Goal: Transaction & Acquisition: Download file/media

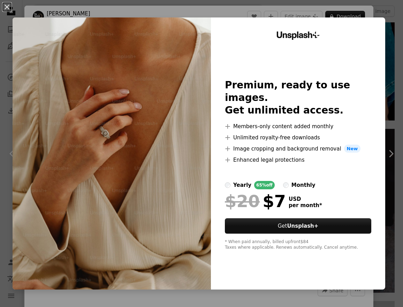
scroll to position [174, 0]
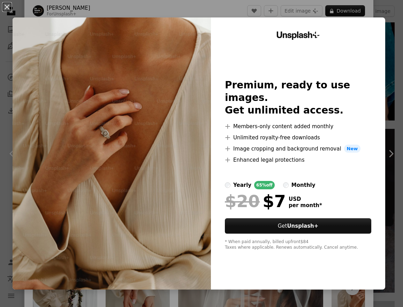
click at [386, 61] on div "An X shape Unsplash+ Premium, ready to use images. Get unlimited access. A plus…" at bounding box center [201, 153] width 403 height 307
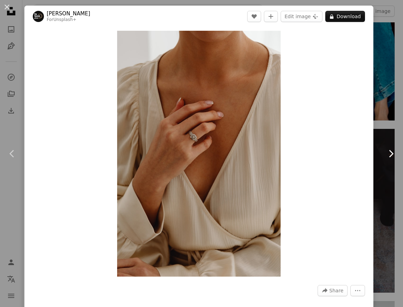
click at [386, 156] on icon "Chevron right" at bounding box center [391, 153] width 11 height 11
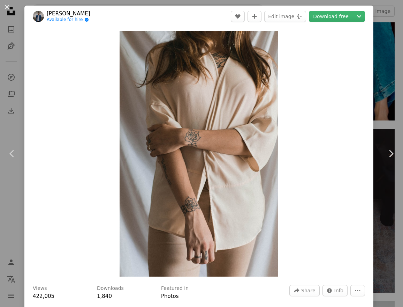
click at [367, 193] on div "Zoom in" at bounding box center [198, 153] width 349 height 253
click at [386, 14] on div "An X shape Chevron left Chevron right [PERSON_NAME] Available for hire A checkm…" at bounding box center [201, 153] width 403 height 307
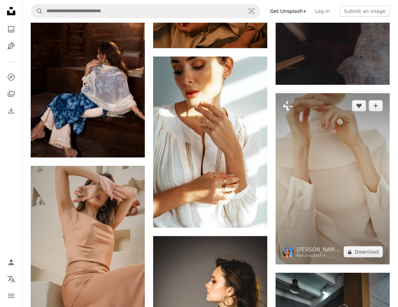
click at [327, 136] on img at bounding box center [333, 178] width 114 height 171
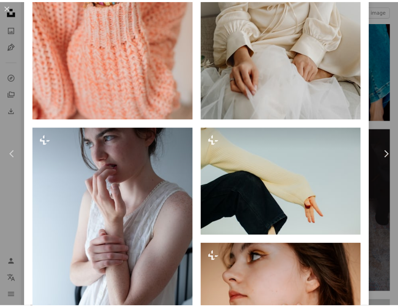
scroll to position [977, 0]
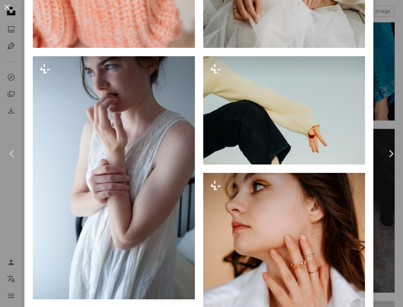
click at [386, 210] on div "An X shape Chevron left Chevron right [PERSON_NAME]'[PERSON_NAME] For Unsplash+…" at bounding box center [201, 153] width 403 height 307
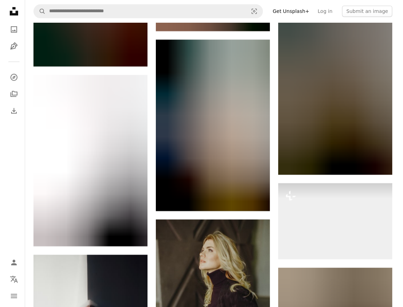
scroll to position [18633, 0]
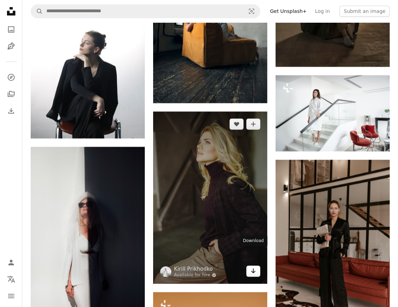
click at [248, 265] on link "Arrow pointing down" at bounding box center [253, 270] width 14 height 11
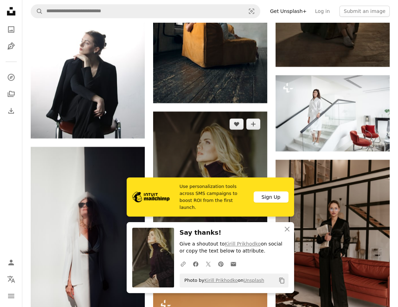
click at [232, 162] on img at bounding box center [210, 197] width 114 height 172
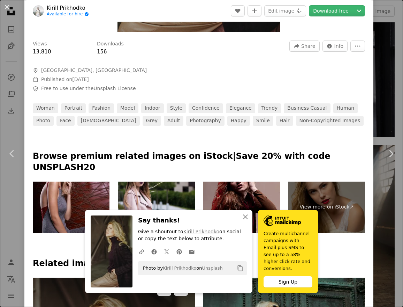
scroll to position [419, 0]
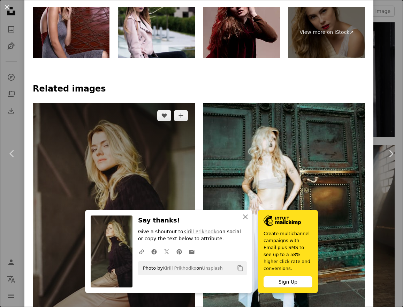
click at [133, 167] on img at bounding box center [114, 225] width 162 height 244
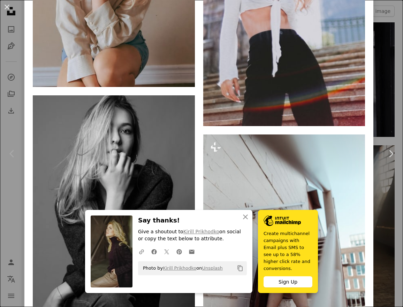
scroll to position [2164, 0]
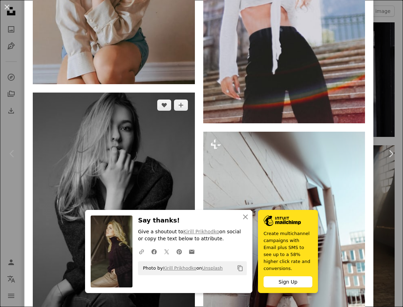
click at [113, 95] on img at bounding box center [114, 212] width 162 height 240
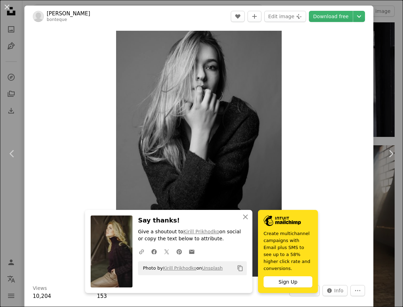
click at [336, 25] on header "[PERSON_NAME] bonteque A heart A plus sign Edit image Plus sign for Unsplash+ D…" at bounding box center [198, 17] width 349 height 22
click at [336, 18] on link "Download free" at bounding box center [331, 16] width 44 height 11
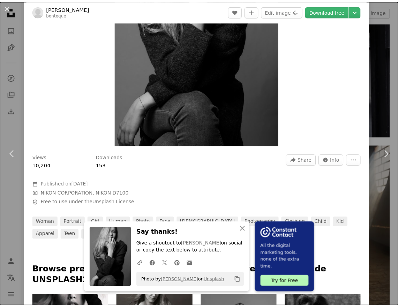
scroll to position [105, 0]
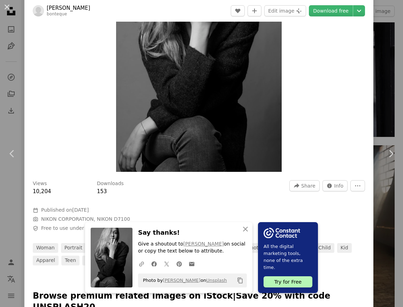
click at [381, 66] on div "An X shape Chevron left Chevron right An X shape Close Say thanks! Give a shout…" at bounding box center [201, 153] width 403 height 307
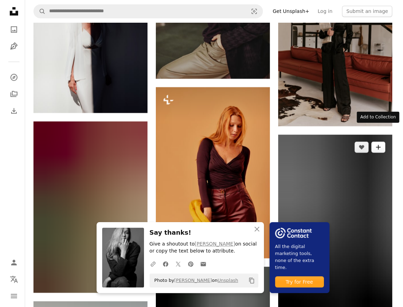
scroll to position [18912, 0]
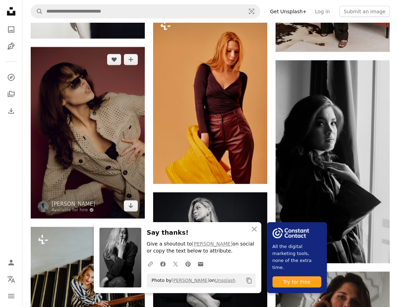
click at [82, 169] on img at bounding box center [88, 132] width 114 height 171
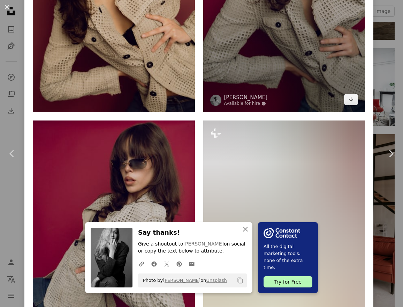
scroll to position [558, 0]
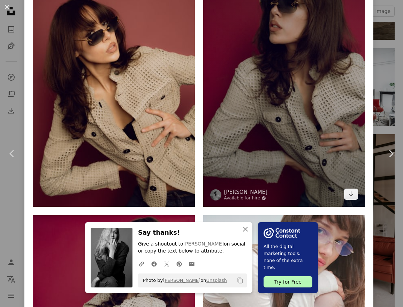
click at [304, 150] on img at bounding box center [284, 84] width 162 height 243
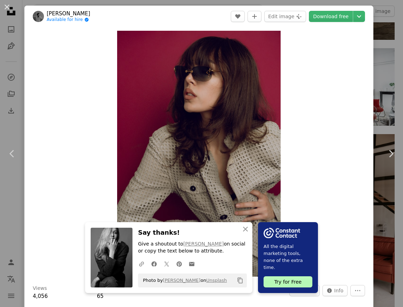
drag, startPoint x: 373, startPoint y: 130, endPoint x: 381, endPoint y: 123, distance: 10.9
click at [373, 130] on div "An X shape Chevron left Chevron right An X shape Close Say thanks! Give a shout…" at bounding box center [201, 153] width 403 height 307
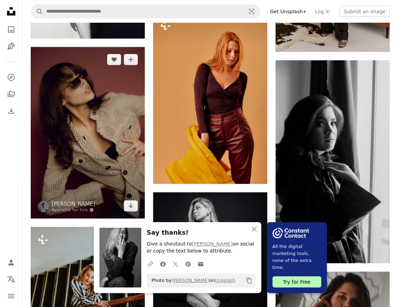
click at [98, 166] on img at bounding box center [88, 132] width 114 height 171
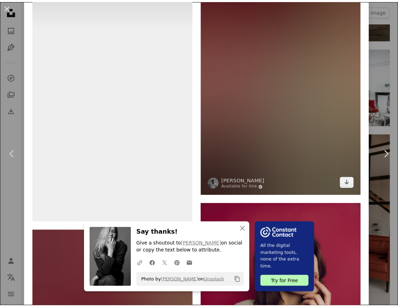
scroll to position [2513, 0]
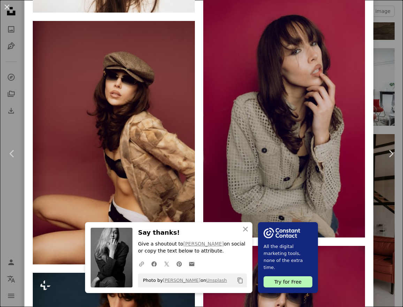
click at [378, 101] on div "An X shape Chevron left Chevron right An X shape Close Say thanks! Give a shout…" at bounding box center [201, 153] width 403 height 307
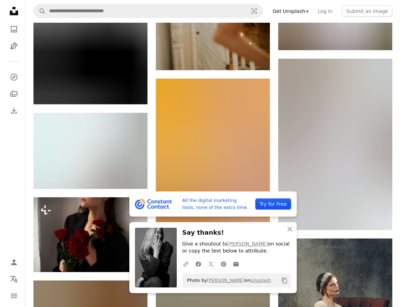
scroll to position [19435, 0]
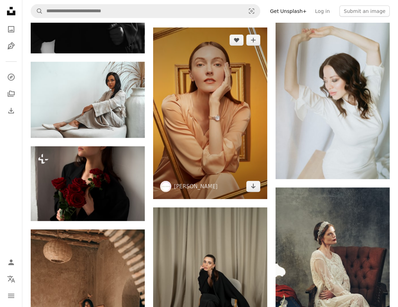
click at [255, 163] on img at bounding box center [210, 113] width 114 height 171
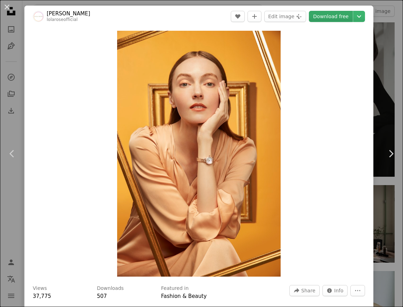
click at [320, 16] on link "Download free" at bounding box center [331, 16] width 44 height 11
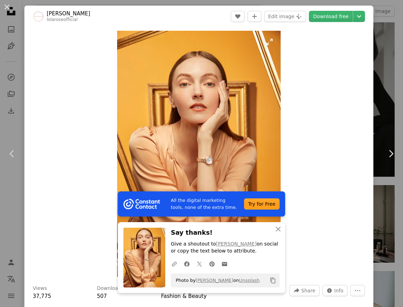
click at [268, 48] on img "Zoom in on this image" at bounding box center [199, 154] width 164 height 246
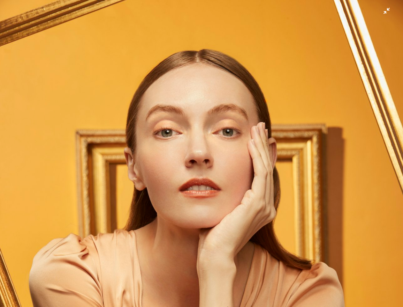
click at [381, 7] on img "Zoom out on this image" at bounding box center [202, 303] width 404 height 606
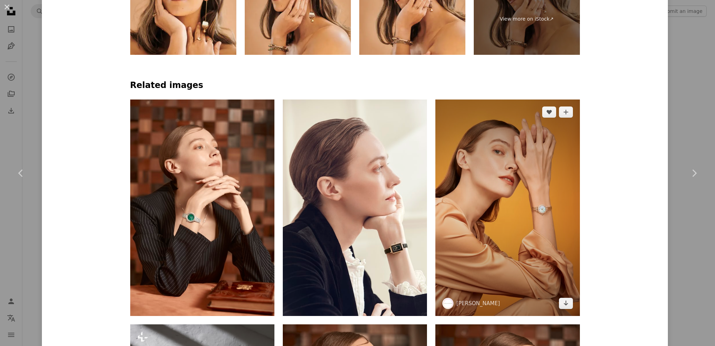
scroll to position [523, 0]
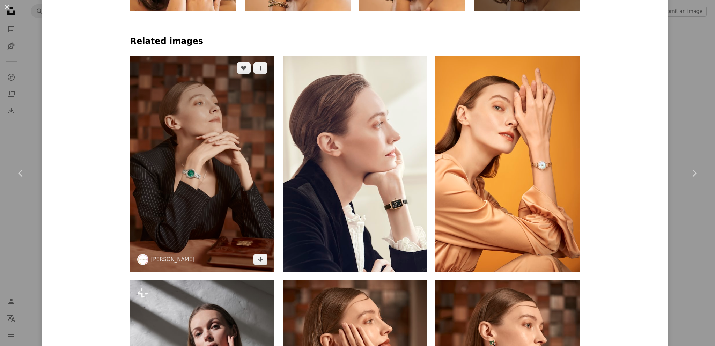
click at [230, 209] on img at bounding box center [202, 163] width 144 height 216
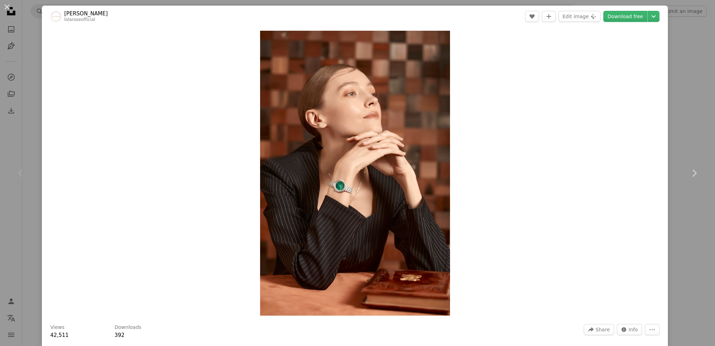
click at [403, 22] on header "[PERSON_NAME] A heart A plus sign Edit image Plus sign for Unsplash+ Download f…" at bounding box center [355, 17] width 626 height 22
click at [403, 19] on link "Download free" at bounding box center [625, 16] width 44 height 11
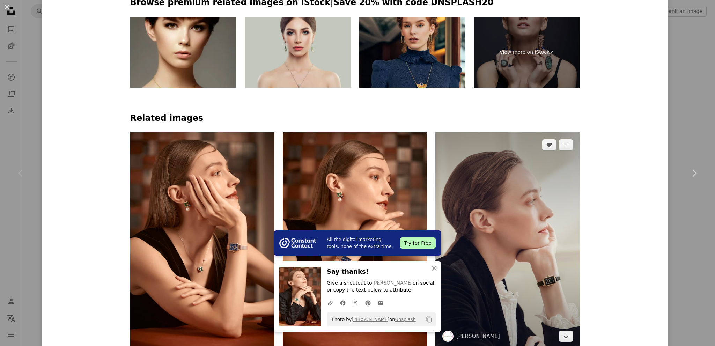
scroll to position [558, 0]
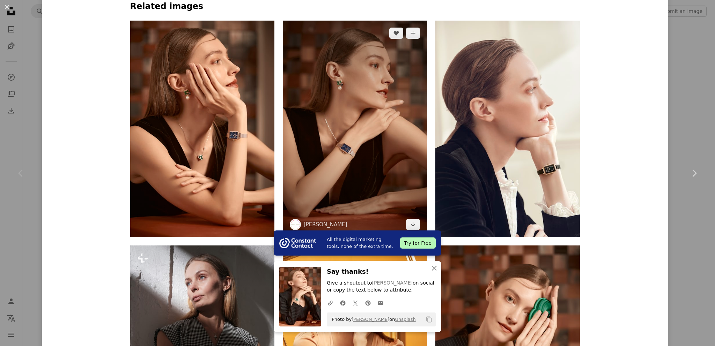
click at [369, 158] on img at bounding box center [355, 129] width 144 height 216
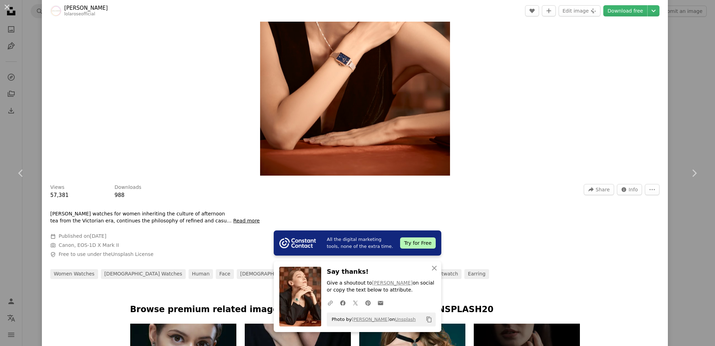
scroll to position [140, 0]
click at [403, 54] on div "An X shape Chevron left Chevron right All the digital marketing tools, none of …" at bounding box center [357, 173] width 715 height 346
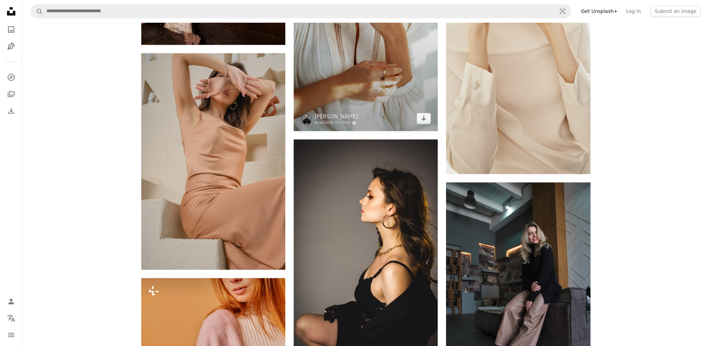
scroll to position [19540, 0]
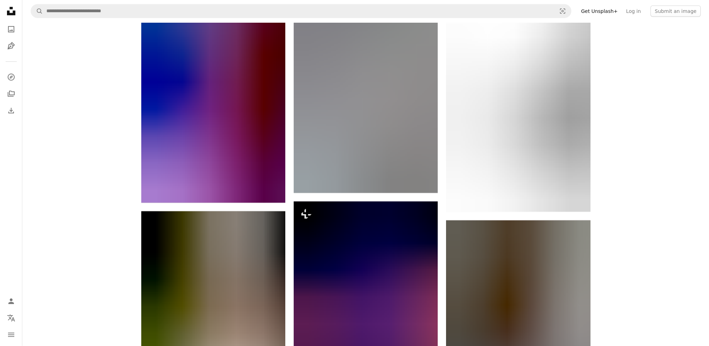
scroll to position [20168, 0]
